Goal: Navigation & Orientation: Find specific page/section

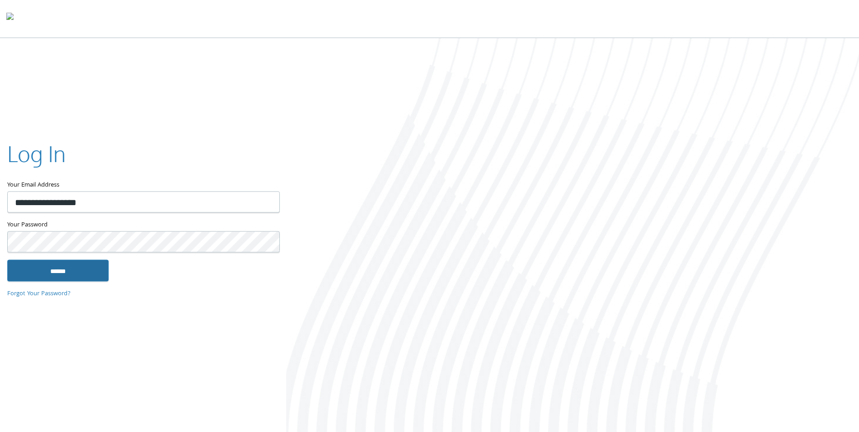
click at [76, 273] on input "******" at bounding box center [57, 271] width 101 height 22
